Goal: Check status

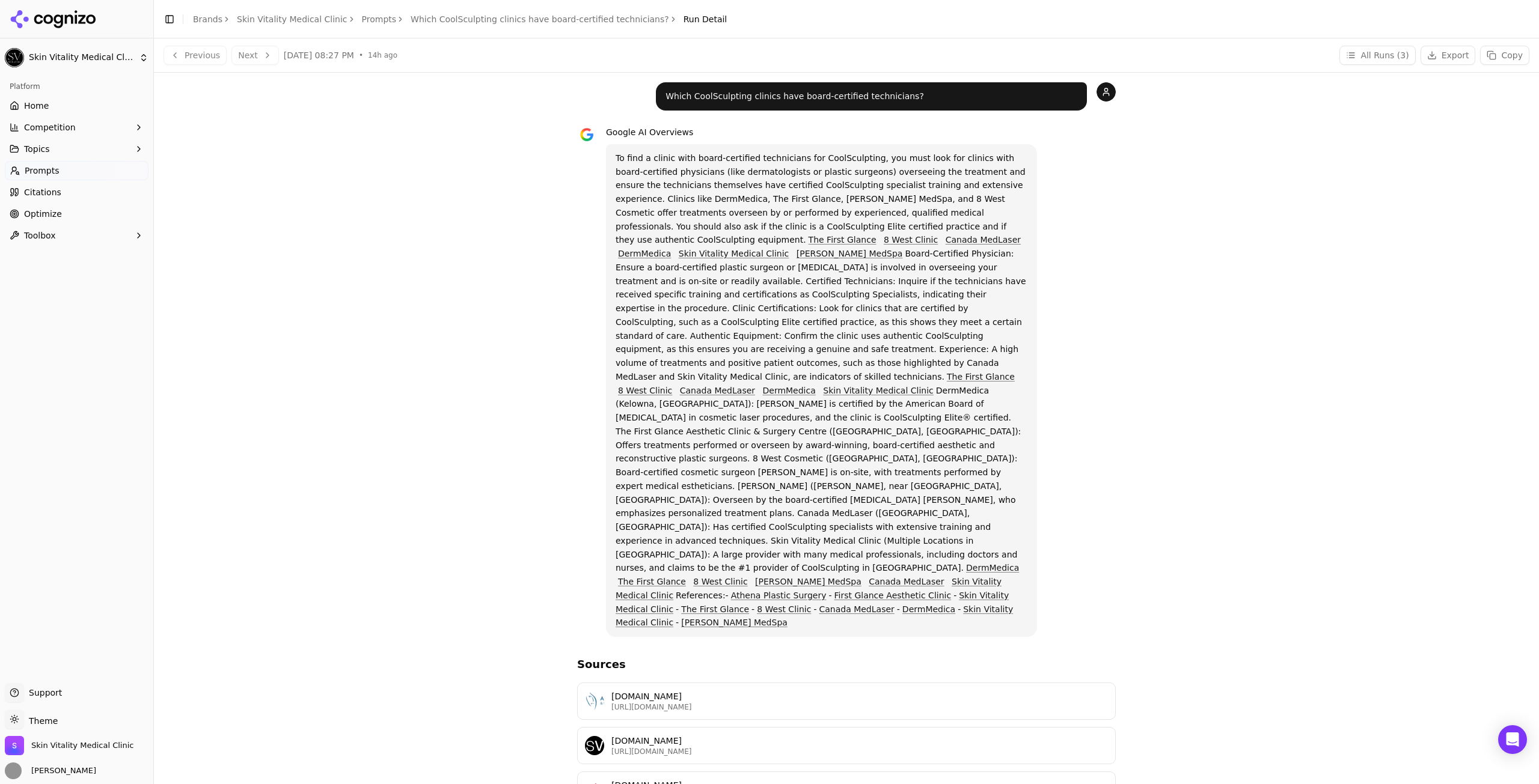
drag, startPoint x: 258, startPoint y: 229, endPoint x: 472, endPoint y: 449, distance: 306.9
click at [472, 449] on div "Which CoolSculpting clinics have board-certified technicians? Google AI Overvie…" at bounding box center [846, 579] width 1366 height 993
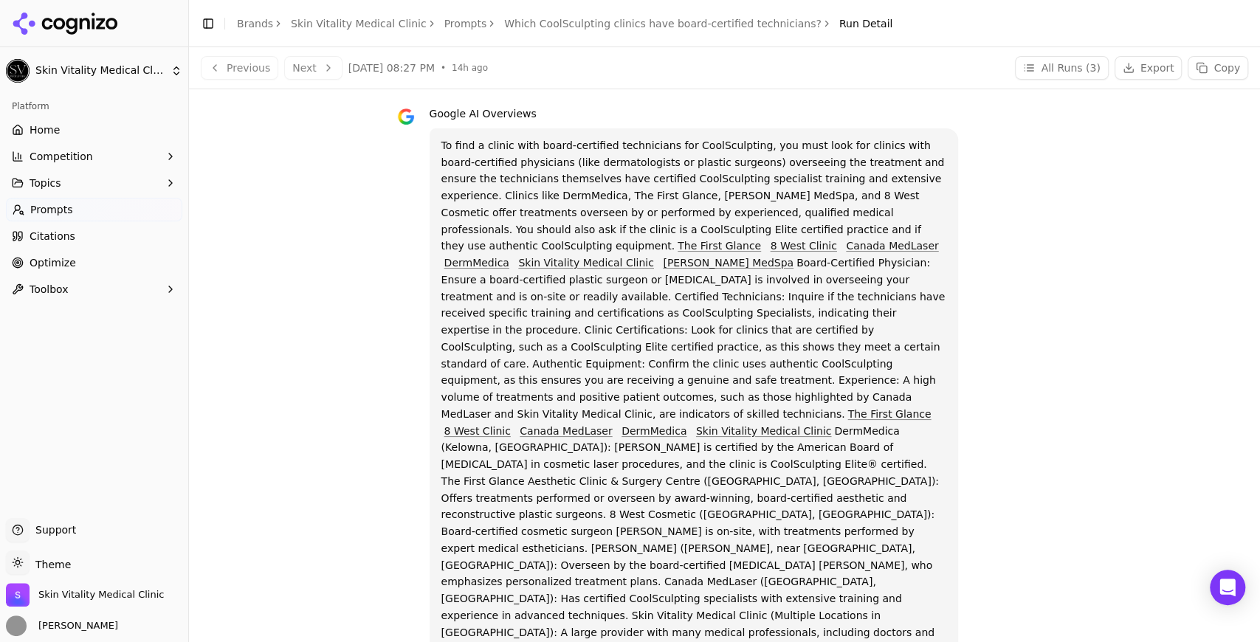
scroll to position [98, 0]
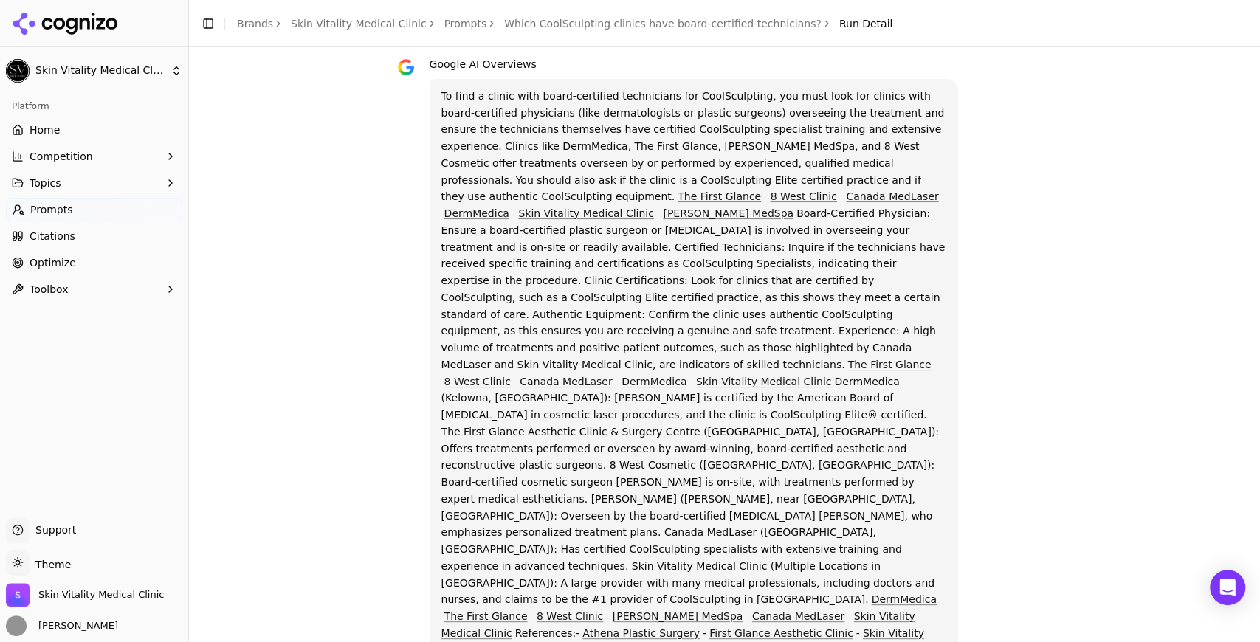
click at [444, 21] on link "Prompts" at bounding box center [465, 23] width 43 height 15
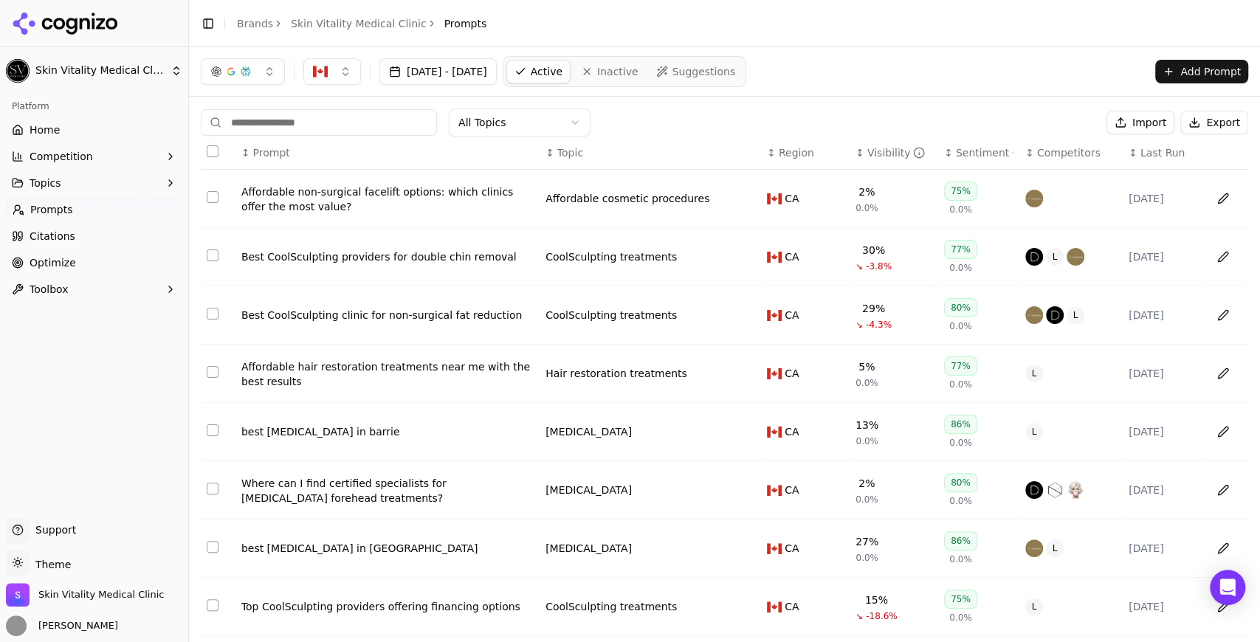
click at [867, 153] on div "Visibility" at bounding box center [896, 152] width 58 height 15
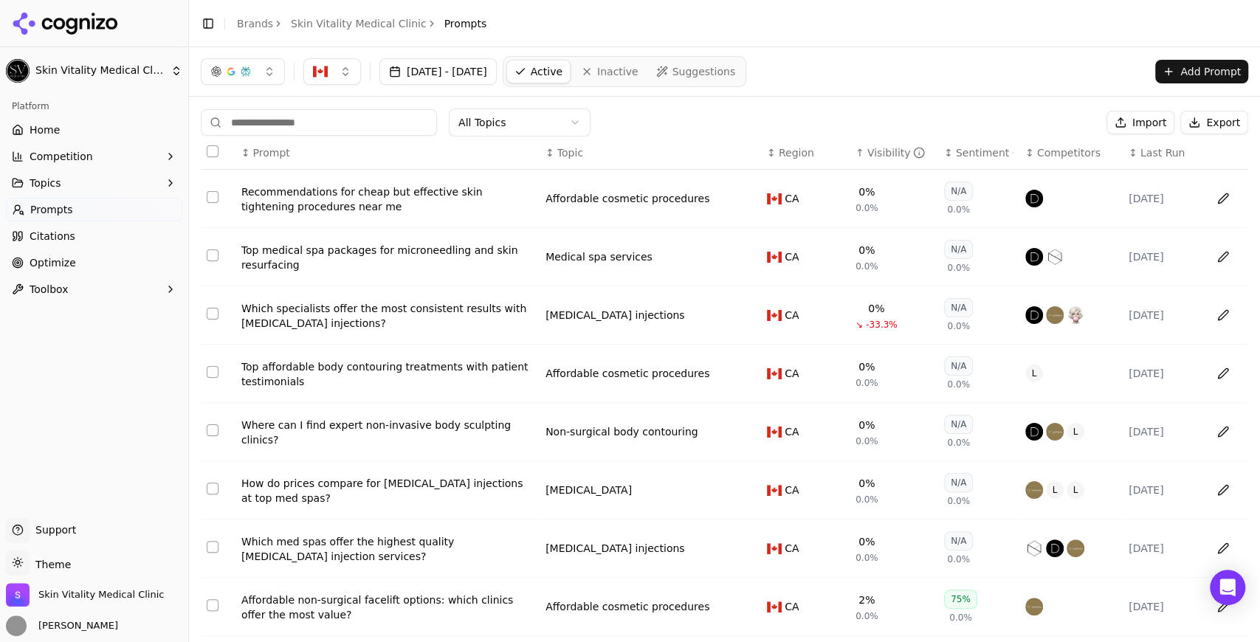
click at [867, 153] on div "Visibility" at bounding box center [896, 152] width 58 height 15
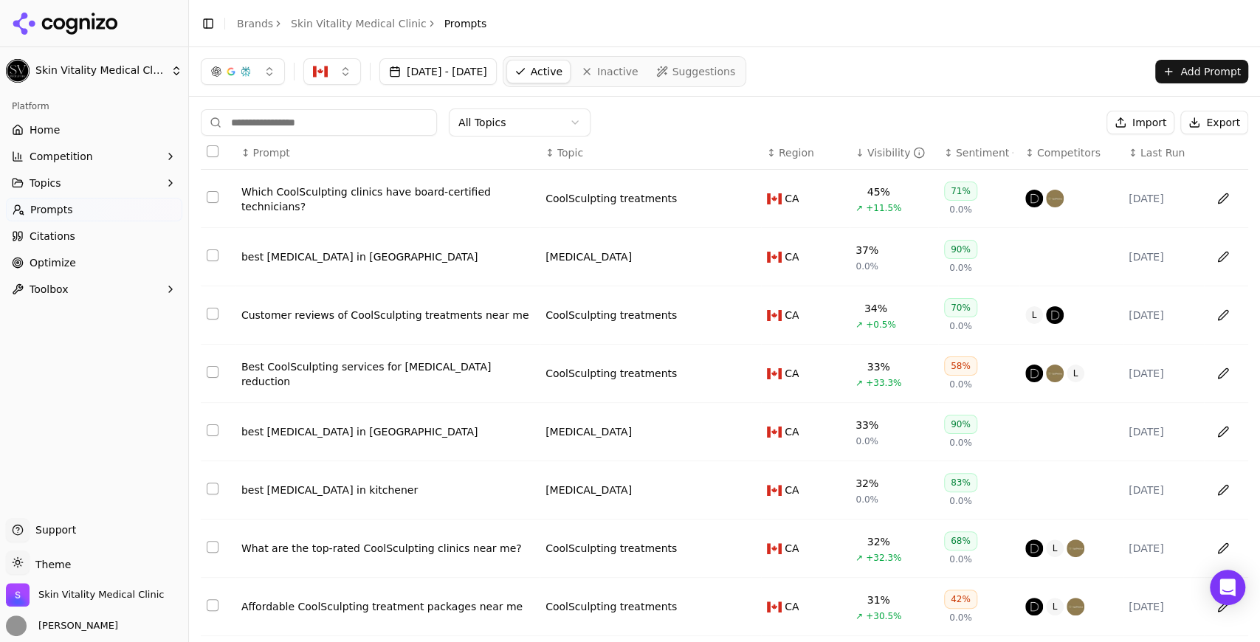
click at [391, 315] on div "Customer reviews of CoolSculpting treatments near me" at bounding box center [387, 315] width 292 height 15
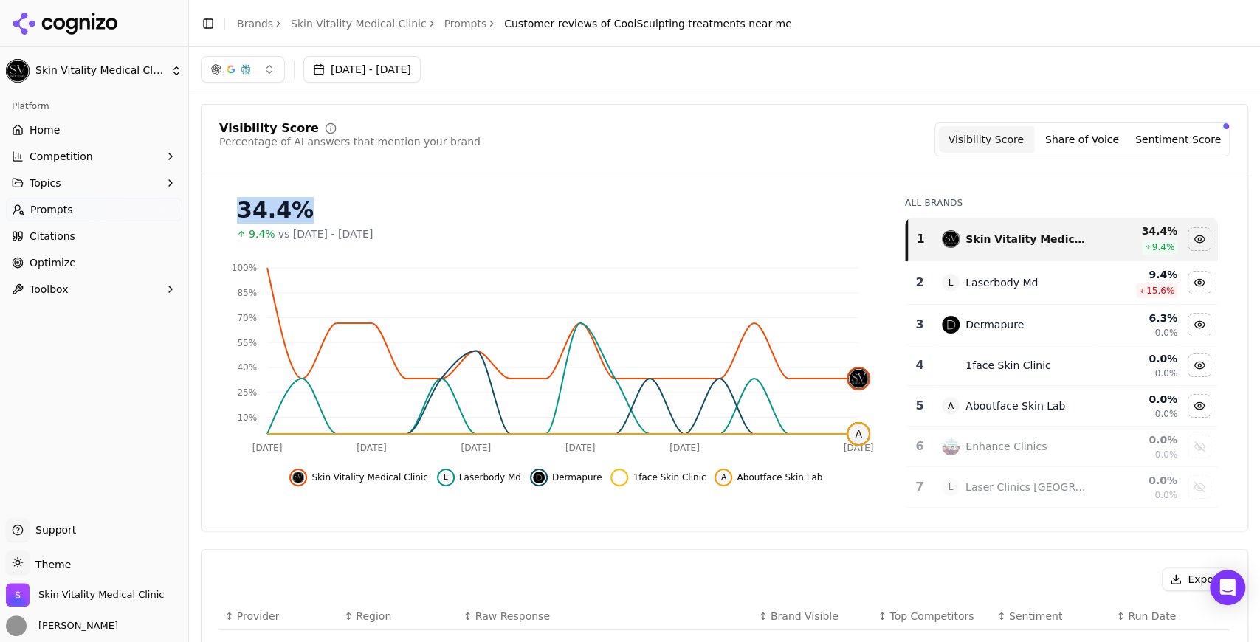
drag, startPoint x: 230, startPoint y: 207, endPoint x: 313, endPoint y: 207, distance: 83.4
click at [313, 207] on div "34.4% 9.4% vs [DATE] - [DATE]" at bounding box center [556, 213] width 674 height 56
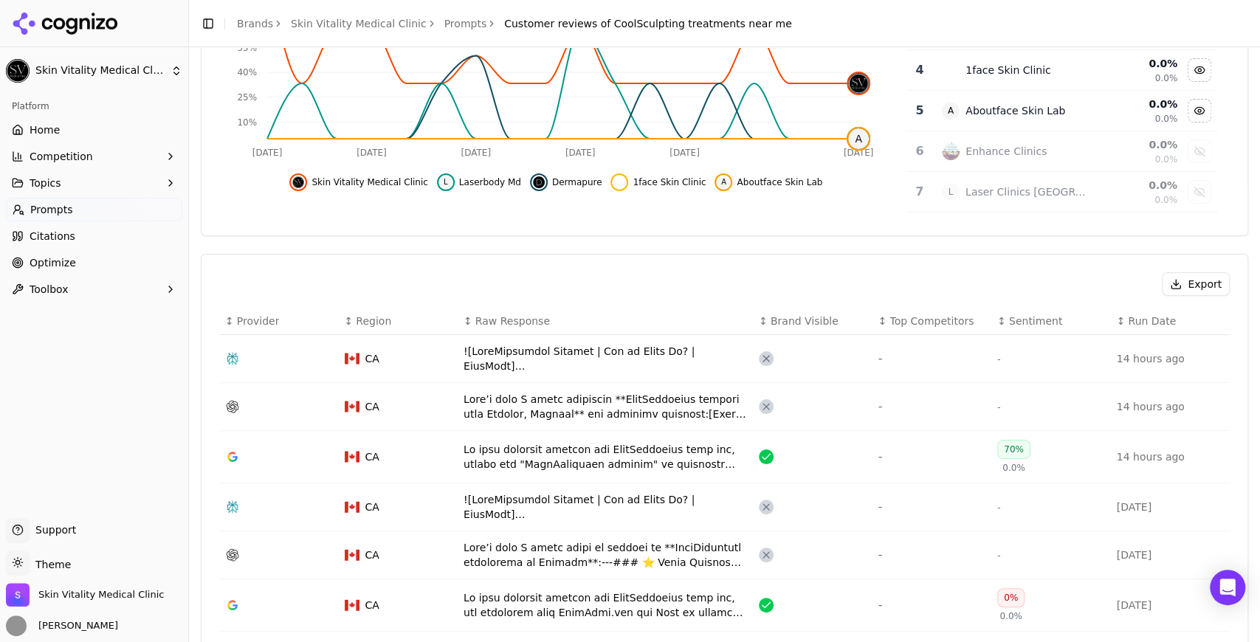
scroll to position [344, 0]
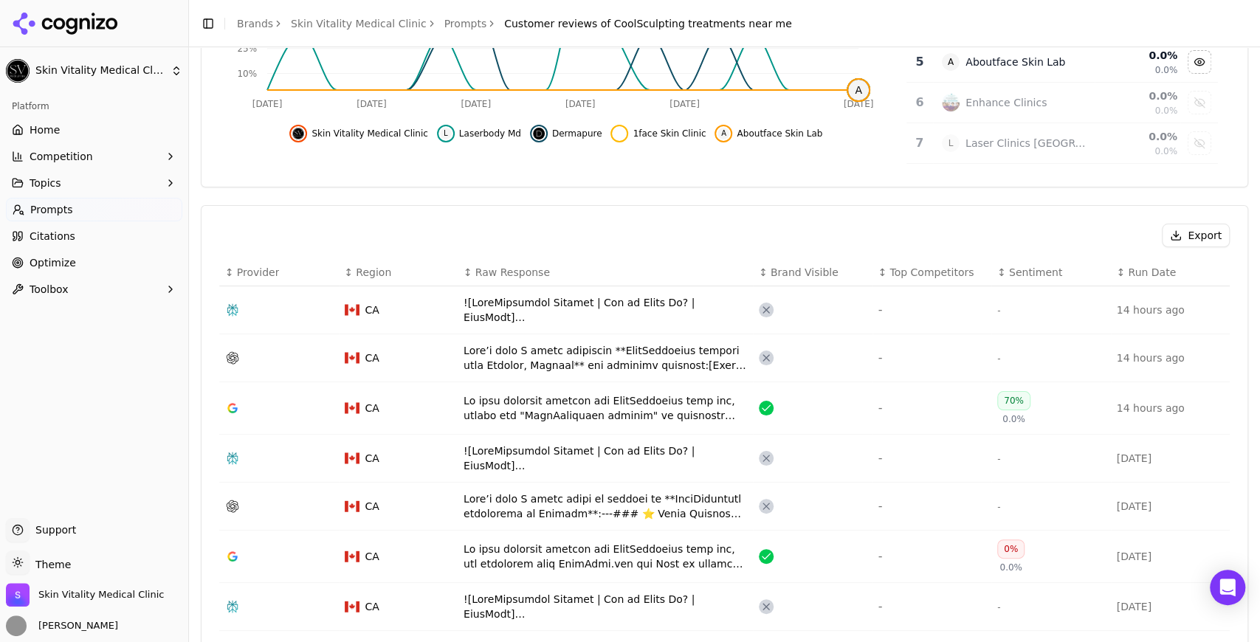
click at [592, 406] on div "Data table" at bounding box center [605, 408] width 283 height 30
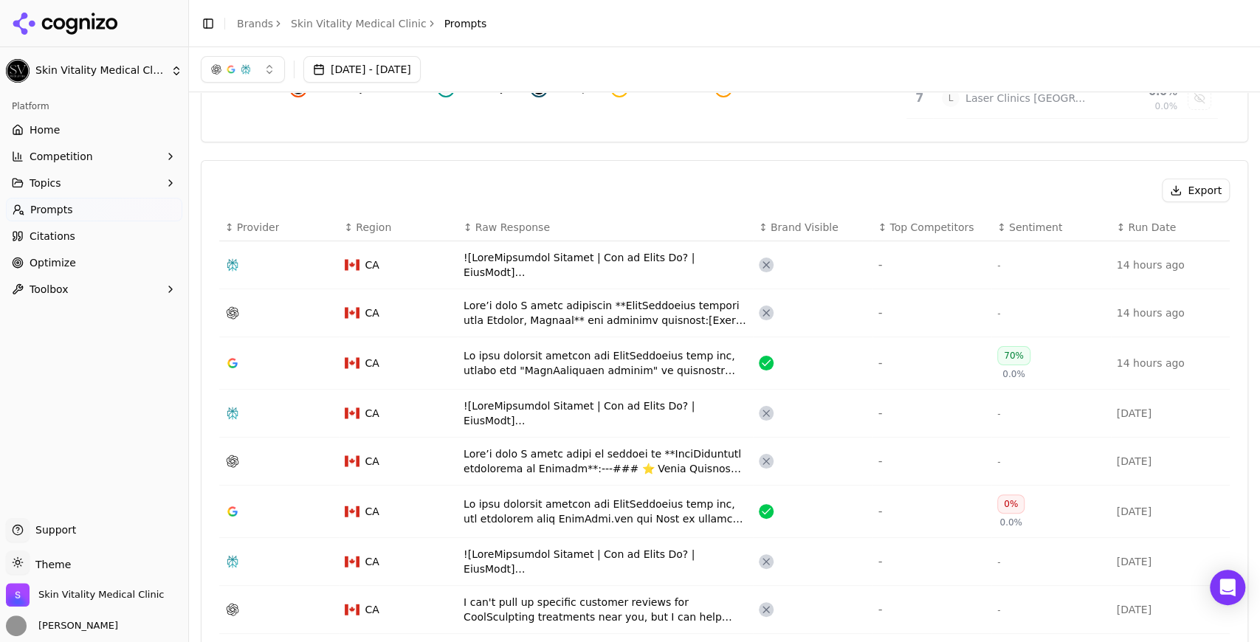
scroll to position [393, 0]
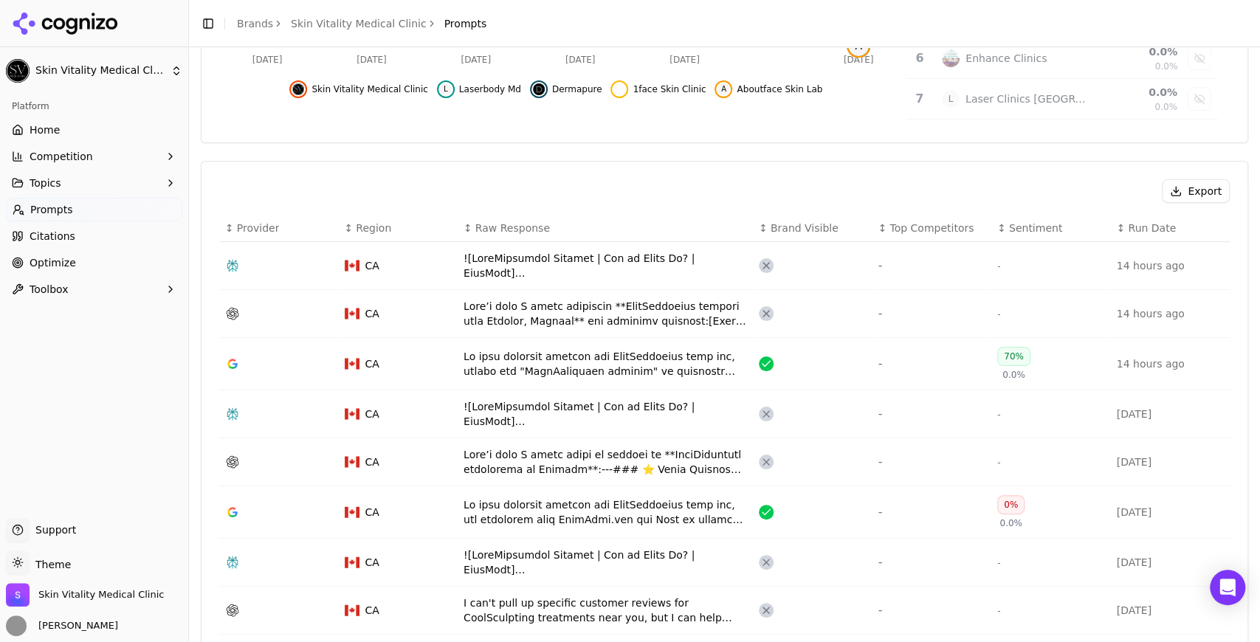
click at [677, 325] on td "Data table" at bounding box center [605, 314] width 295 height 48
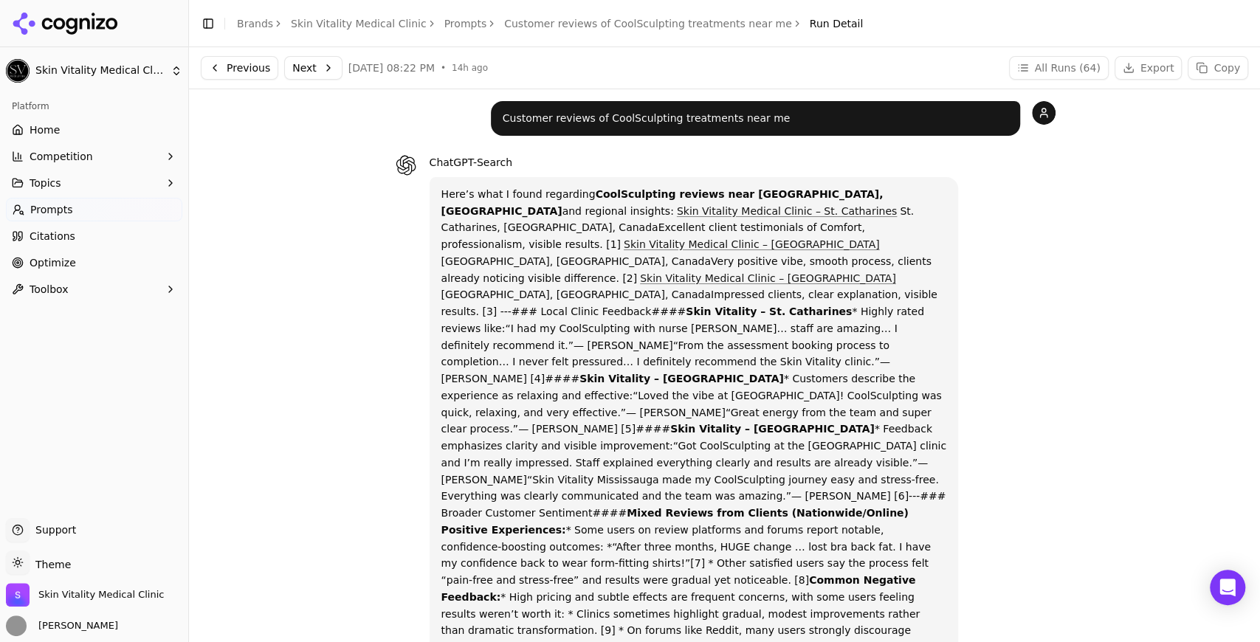
click at [539, 21] on link "Customer reviews of CoolSculpting treatments near me" at bounding box center [648, 23] width 288 height 15
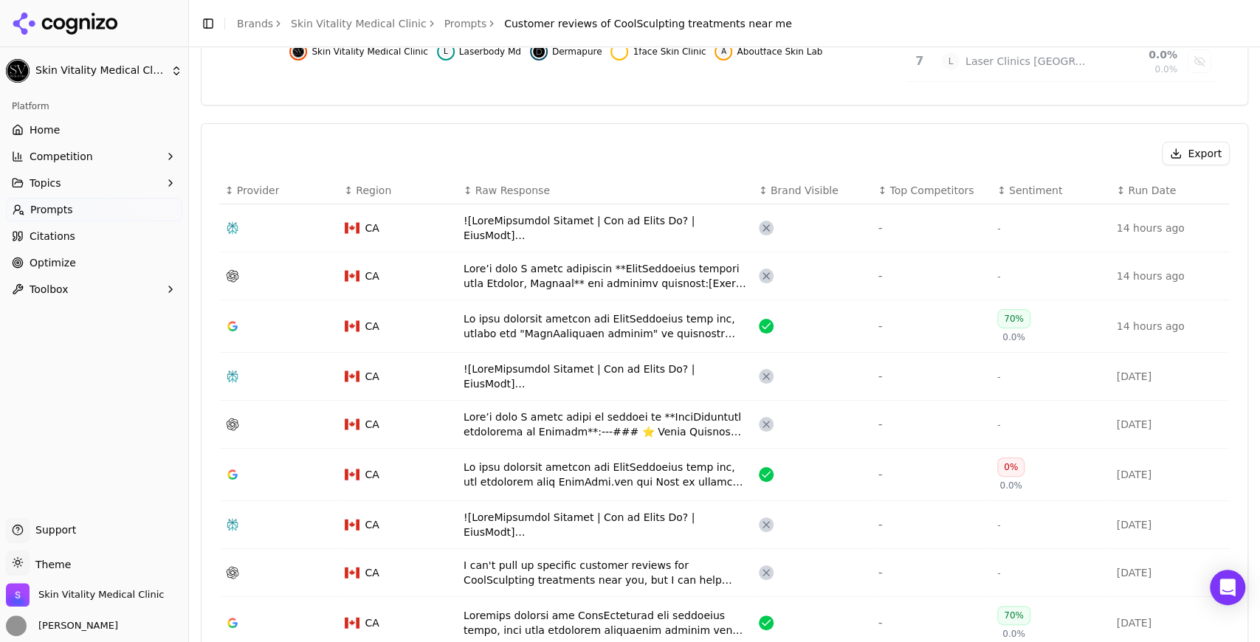
scroll to position [443, 0]
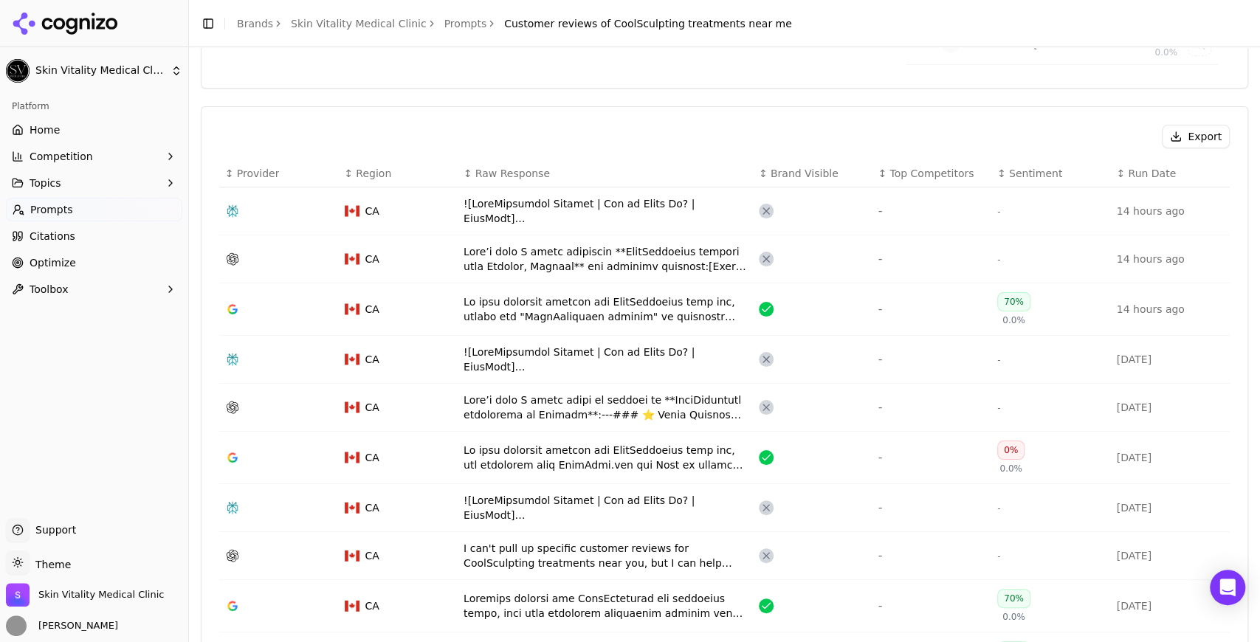
click at [700, 458] on div "Data table" at bounding box center [605, 458] width 283 height 30
